Goal: Task Accomplishment & Management: Manage account settings

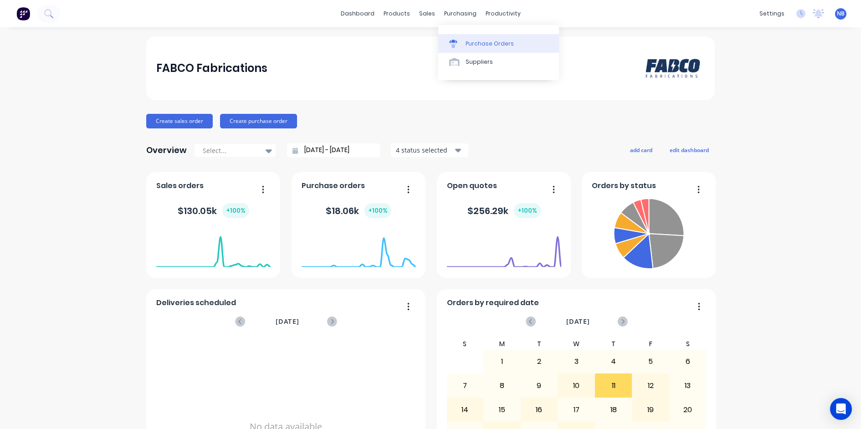
click at [475, 42] on div "Purchase Orders" at bounding box center [489, 44] width 48 height 8
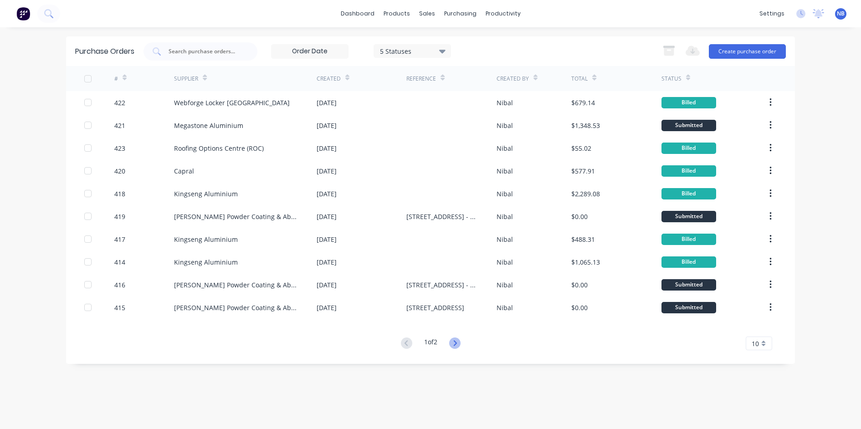
click at [456, 345] on icon at bounding box center [454, 342] width 3 height 5
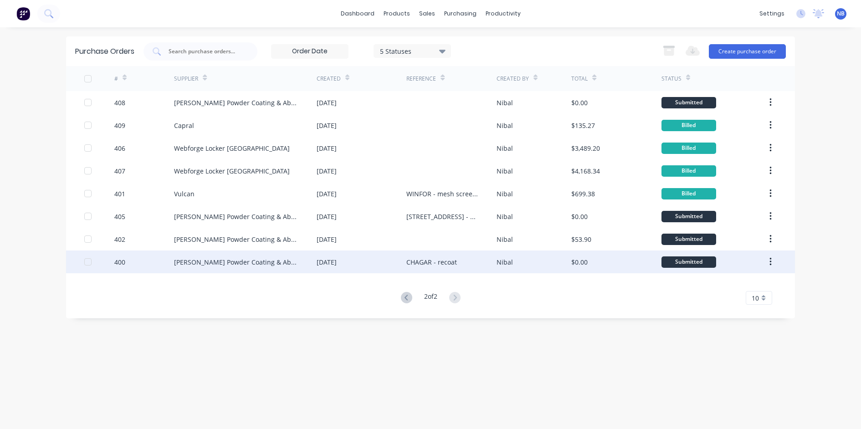
click at [618, 261] on div "$0.00" at bounding box center [616, 261] width 90 height 23
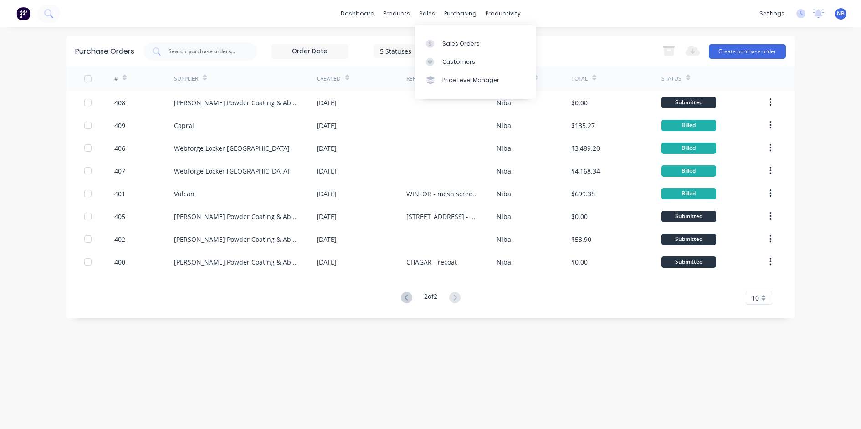
click at [423, 1] on div "dashboard products sales purchasing productivity dashboard products Product Cat…" at bounding box center [430, 13] width 861 height 27
click at [437, 30] on div "Sales Orders Customers Price Level Manager" at bounding box center [475, 61] width 121 height 73
click at [438, 42] on div at bounding box center [433, 44] width 14 height 8
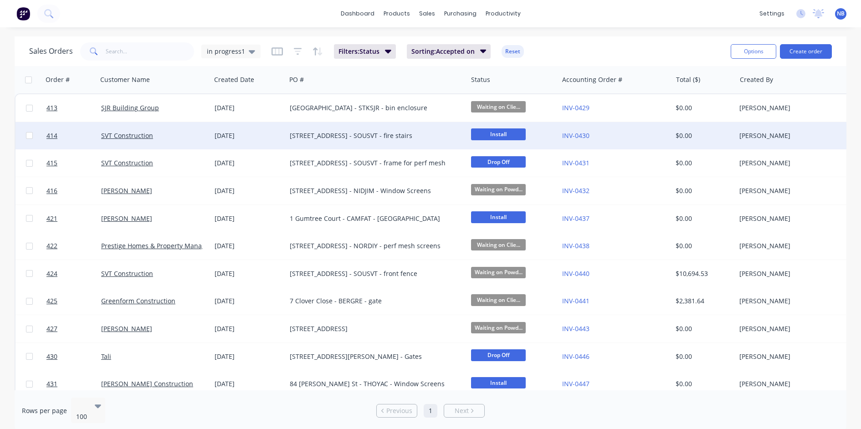
click at [306, 135] on div "[STREET_ADDRESS] - SOUSVT - fire stairs" at bounding box center [372, 135] width 165 height 9
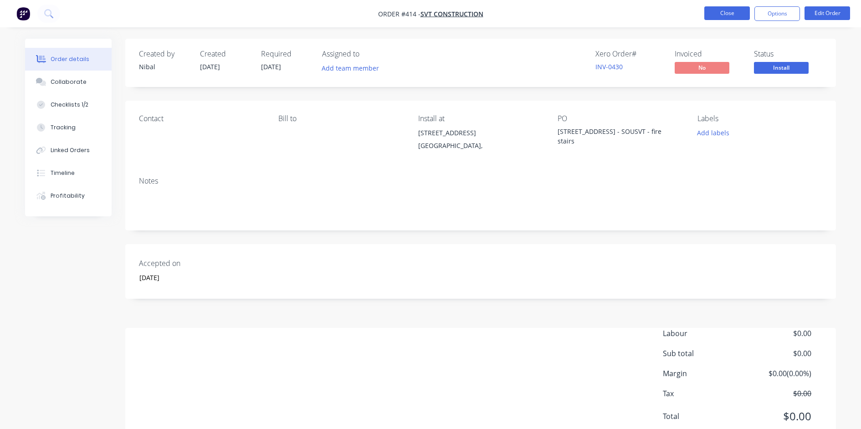
click at [732, 14] on button "Close" at bounding box center [727, 13] width 46 height 14
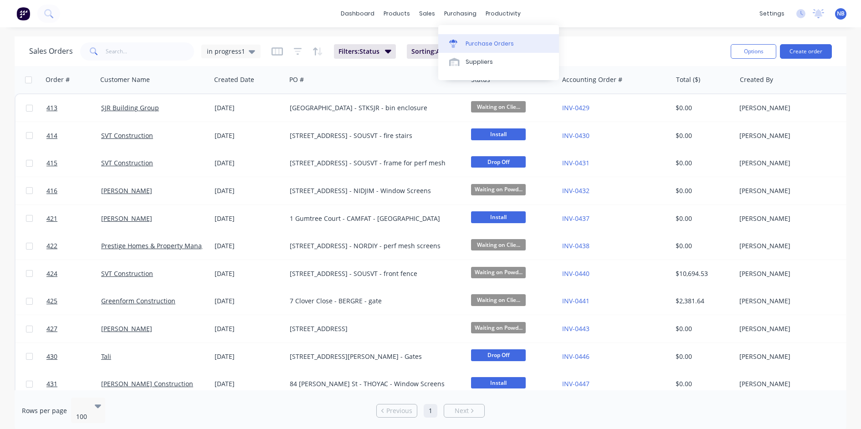
click at [481, 43] on div "Purchase Orders" at bounding box center [489, 44] width 48 height 8
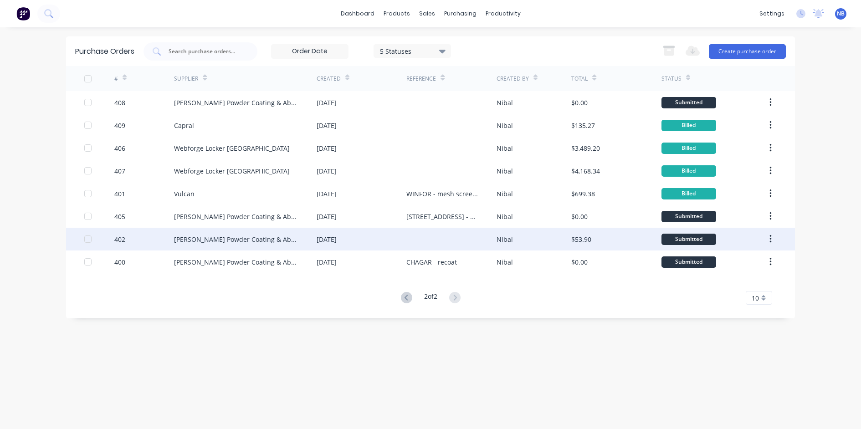
click at [359, 246] on div "[DATE]" at bounding box center [361, 239] width 90 height 23
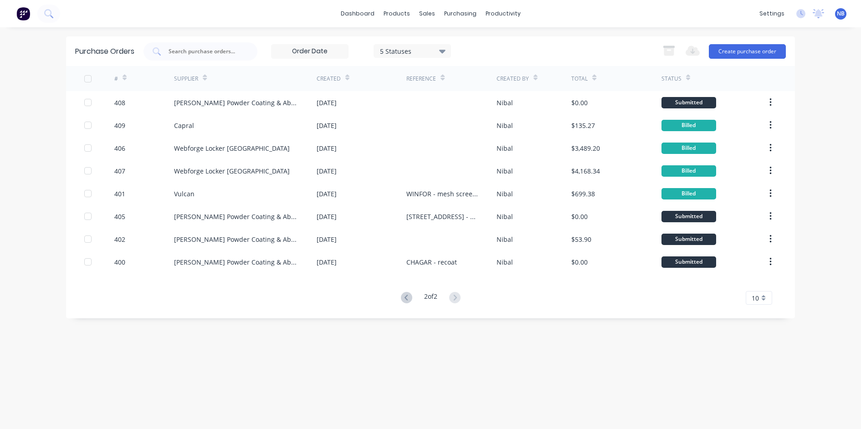
click at [385, 55] on div "5 Statuses" at bounding box center [412, 51] width 65 height 10
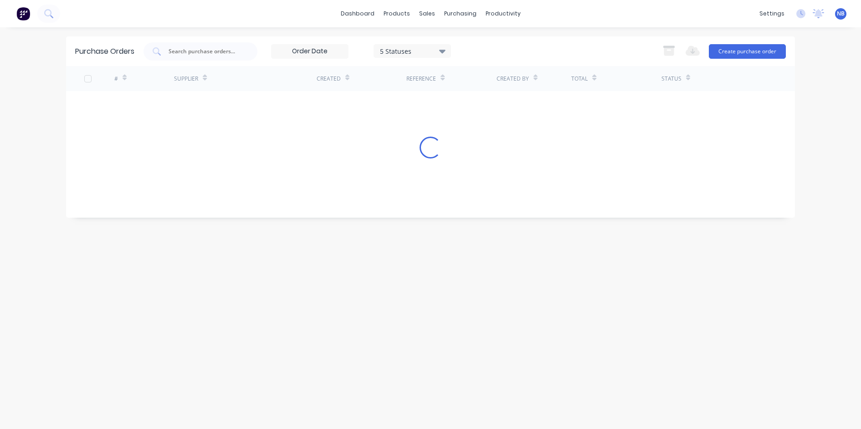
click at [576, 34] on div "dashboard products sales purchasing productivity dashboard products Product Cat…" at bounding box center [430, 214] width 861 height 429
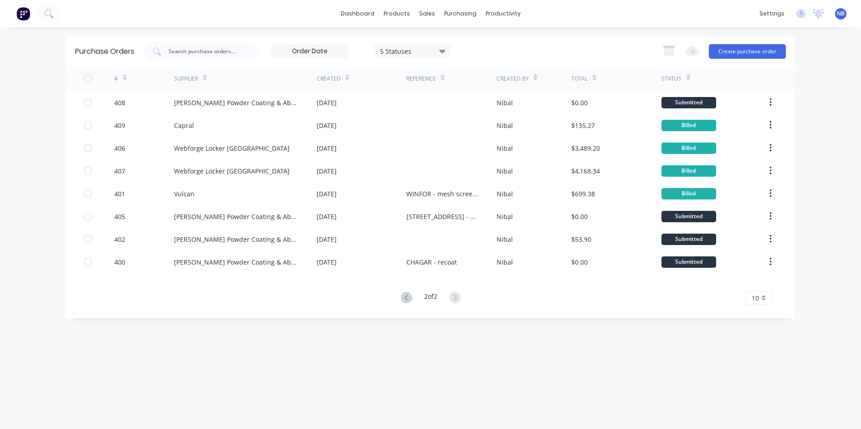
click at [317, 54] on input at bounding box center [309, 52] width 76 height 14
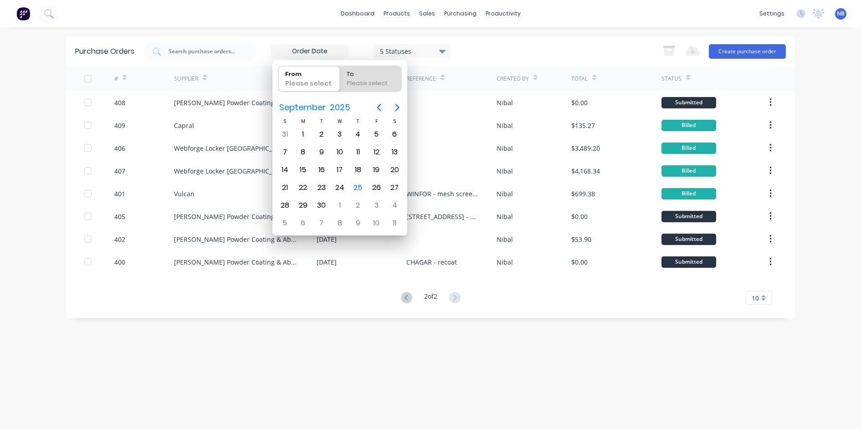
click at [525, 52] on div "5 Statuses 5 Statuses Export to Excel (XLSX) Create purchase order" at bounding box center [464, 51] width 642 height 18
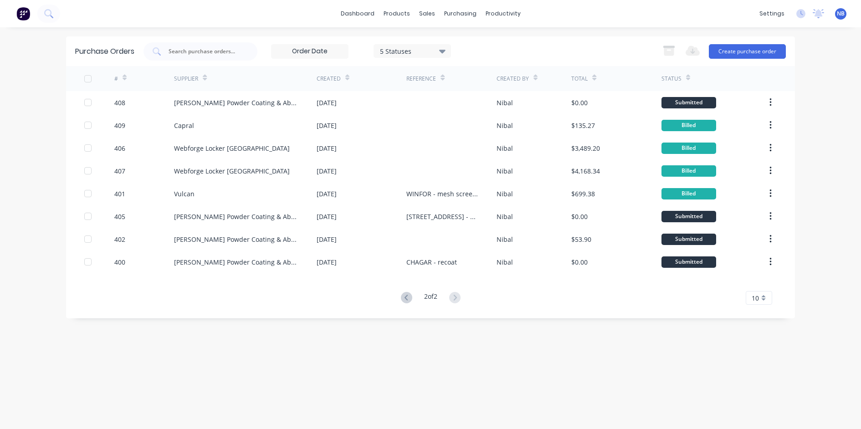
click at [398, 290] on div "# Supplier Created Reference Created By Total Status 408 [PERSON_NAME] Powder C…" at bounding box center [430, 185] width 728 height 239
click at [401, 297] on icon at bounding box center [406, 297] width 11 height 11
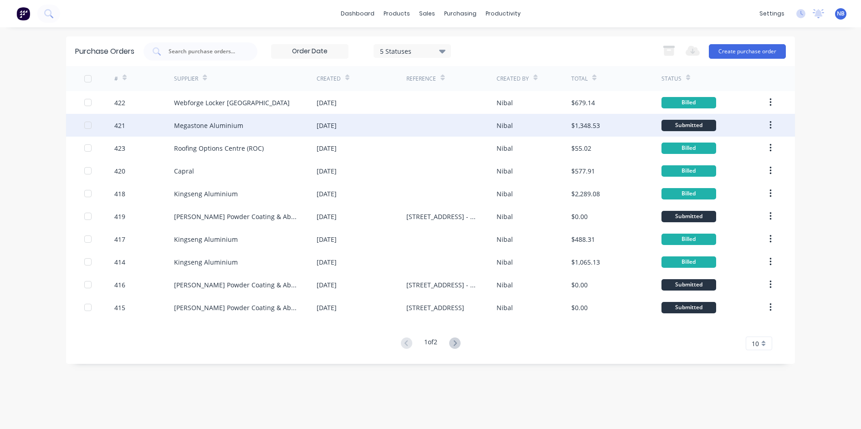
click at [92, 126] on div at bounding box center [99, 125] width 30 height 23
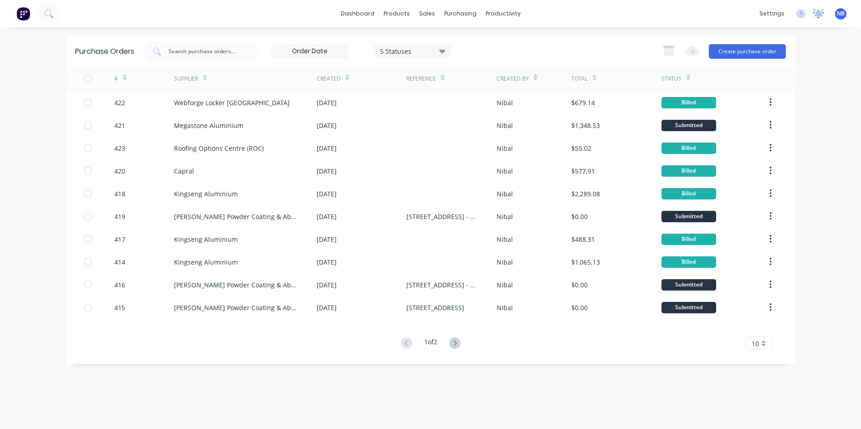
click at [821, 13] on icon at bounding box center [817, 13] width 11 height 9
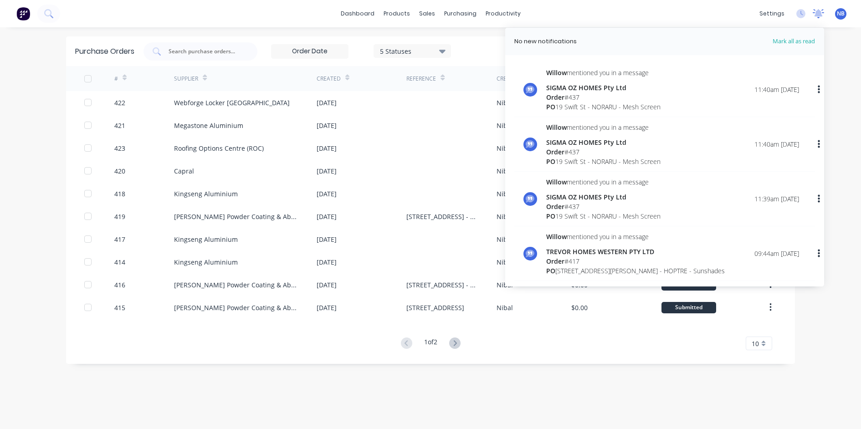
click at [821, 13] on icon at bounding box center [817, 13] width 11 height 9
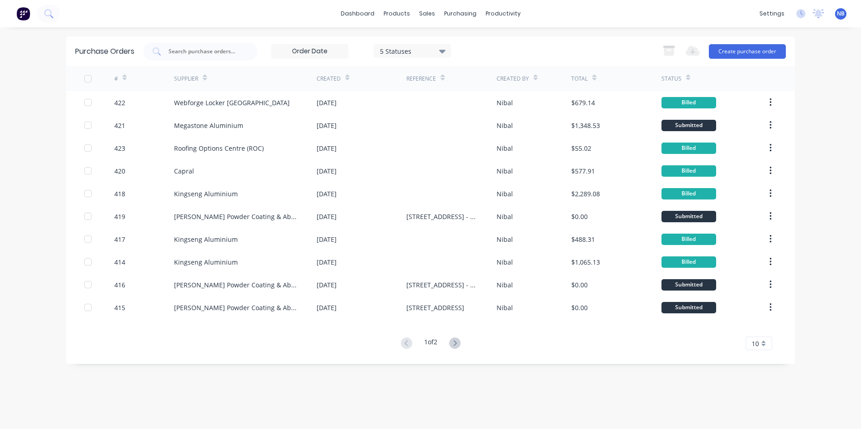
click at [844, 15] on span "NB" at bounding box center [840, 14] width 8 height 8
click at [649, 4] on div "dashboard products sales purchasing productivity dashboard products Product Cat…" at bounding box center [430, 13] width 861 height 27
click at [362, 14] on link "dashboard" at bounding box center [357, 14] width 43 height 14
